Goal: Feedback & Contribution: Contribute content

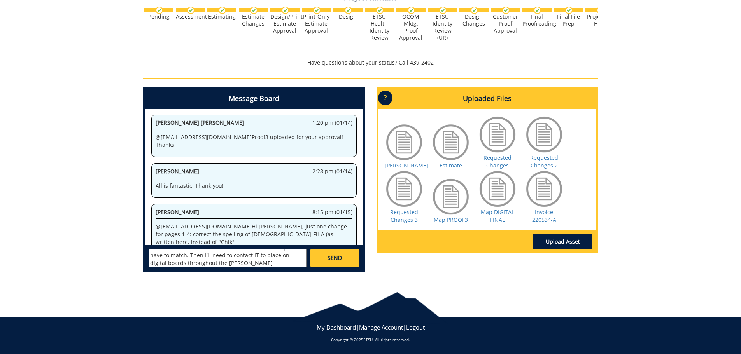
scroll to position [30, 0]
type textarea "Good morning! I would like to update these maps to match current locations. Ple…"
click at [549, 244] on link "Upload Asset" at bounding box center [562, 242] width 59 height 16
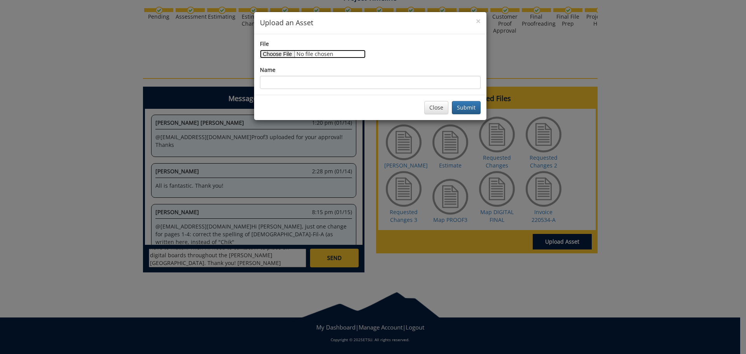
click at [281, 53] on input "File" at bounding box center [313, 54] width 106 height 9
type input "C:\fakepath\Map Update for Digital Board [DATE].pdf"
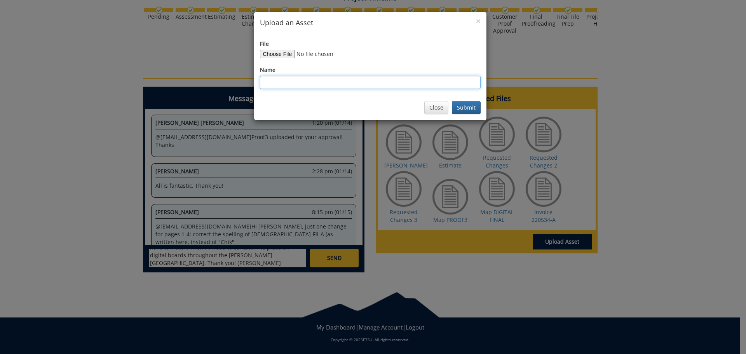
click at [306, 82] on input "Name" at bounding box center [370, 82] width 221 height 13
type input "Map Updates [DATE]"
click at [461, 107] on button "Submit" at bounding box center [466, 107] width 29 height 13
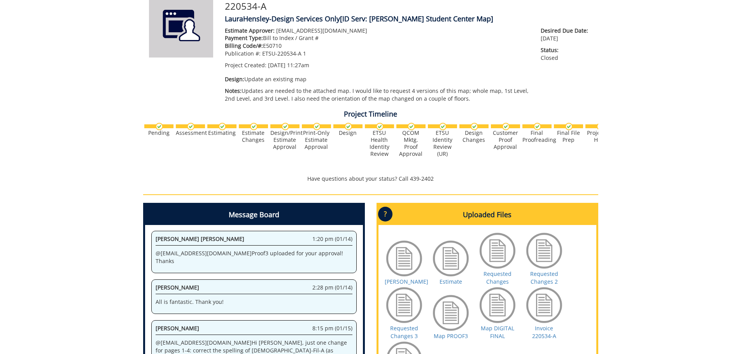
scroll to position [262, 0]
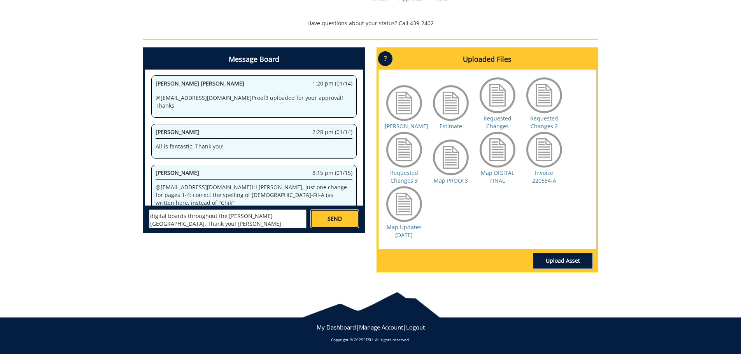
click at [332, 222] on span "SEND" at bounding box center [334, 219] width 14 height 8
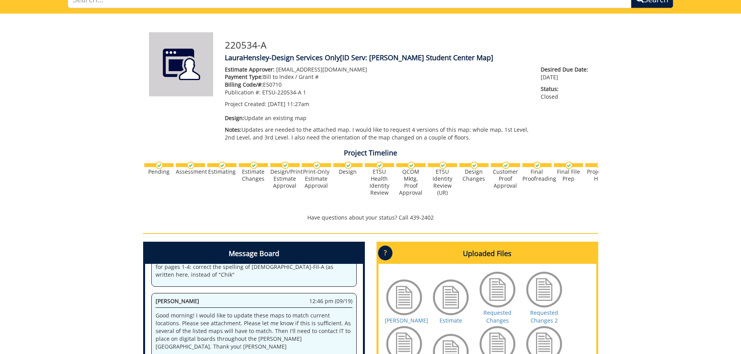
scroll to position [0, 0]
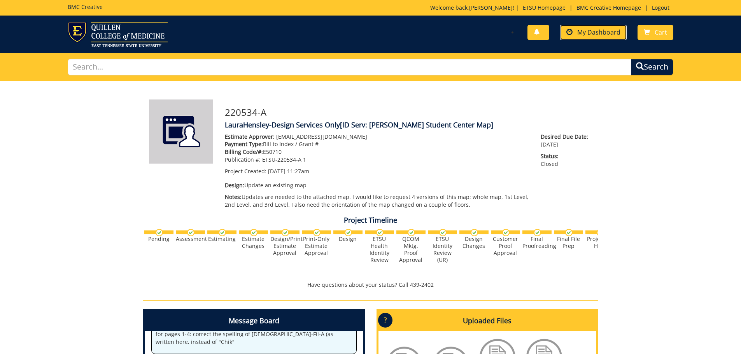
click at [598, 32] on span "My Dashboard" at bounding box center [598, 32] width 43 height 9
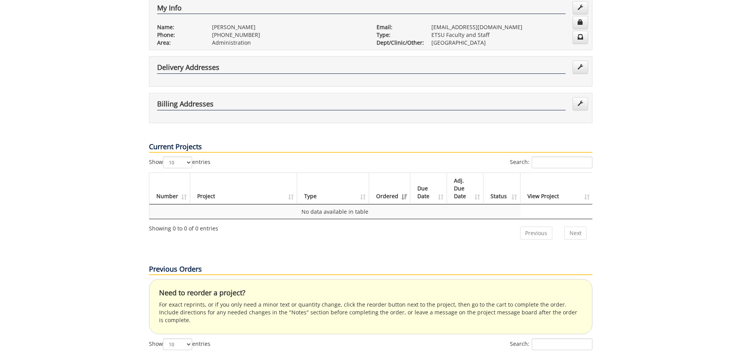
scroll to position [311, 0]
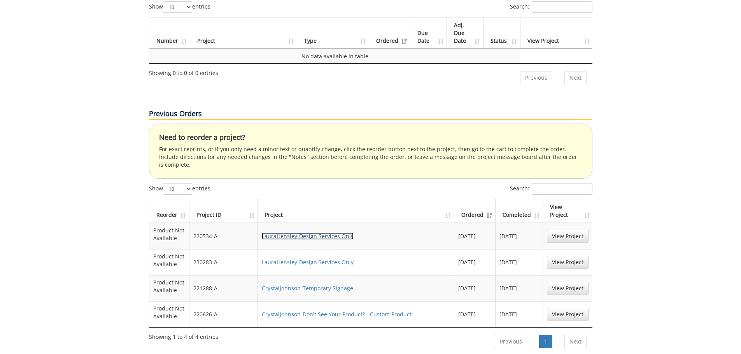
click at [297, 232] on link "LauraHensley-Design Services Only" at bounding box center [308, 235] width 92 height 7
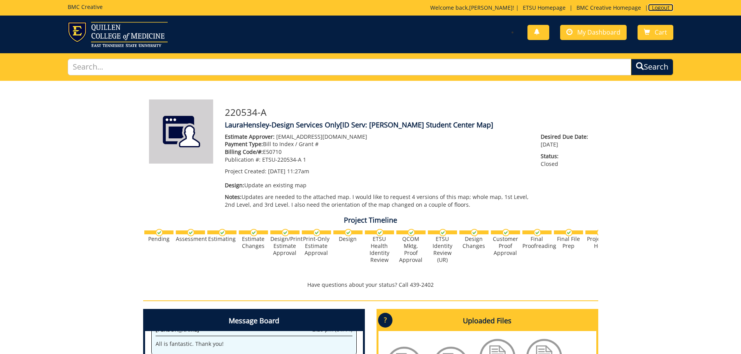
click at [664, 11] on link "Logout" at bounding box center [660, 7] width 25 height 7
